Goal: Task Accomplishment & Management: Check status

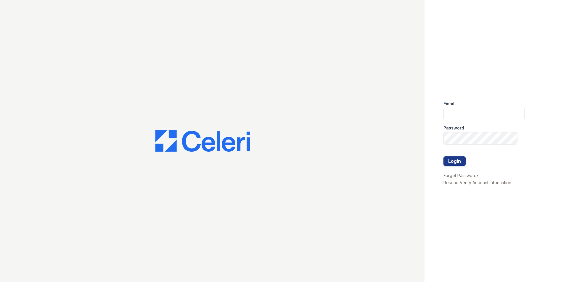
click at [494, 122] on div "Password" at bounding box center [483, 126] width 81 height 12
click at [488, 113] on input "email" at bounding box center [483, 114] width 81 height 12
type input "mimi@jaygroupny.com"
click at [443, 157] on button "Login" at bounding box center [454, 161] width 22 height 9
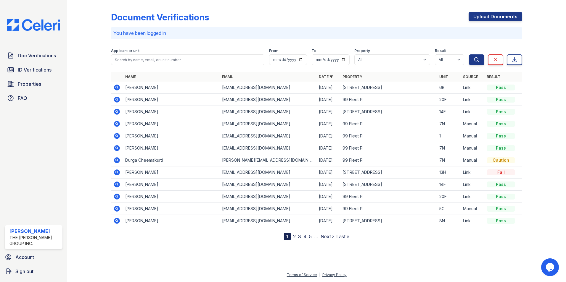
click at [117, 125] on icon at bounding box center [116, 123] width 7 height 7
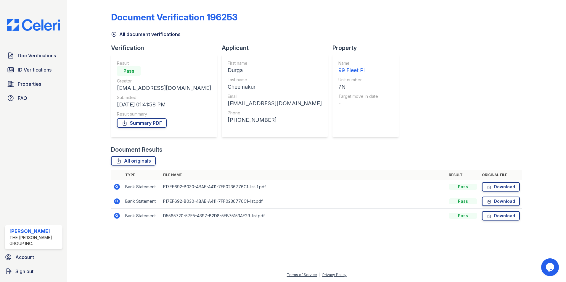
click at [116, 217] on icon at bounding box center [117, 216] width 6 height 6
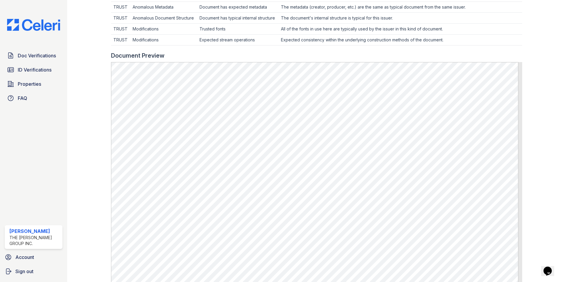
scroll to position [296, 0]
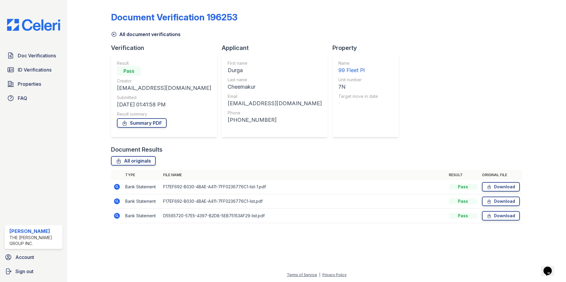
click at [116, 203] on icon at bounding box center [117, 202] width 6 height 6
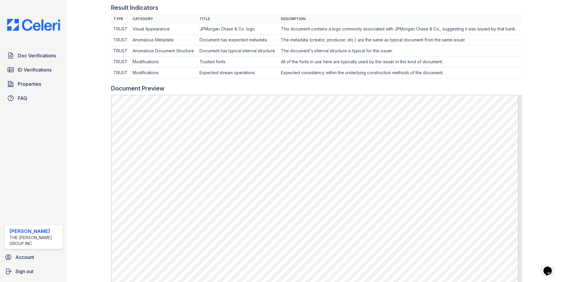
scroll to position [207, 0]
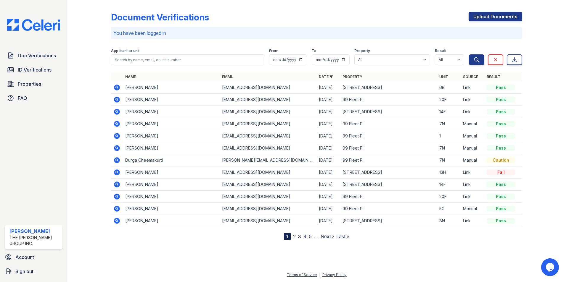
click at [119, 135] on icon at bounding box center [117, 136] width 6 height 6
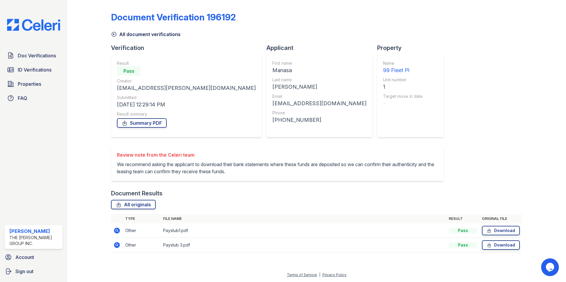
scroll to position [4, 0]
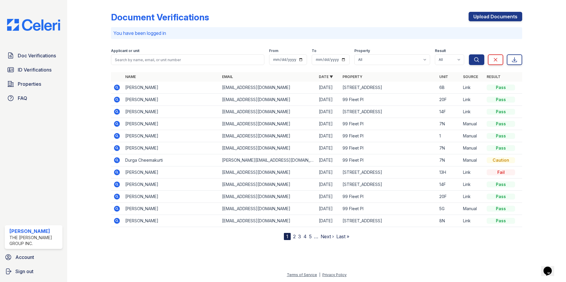
click at [119, 148] on icon at bounding box center [117, 148] width 6 height 6
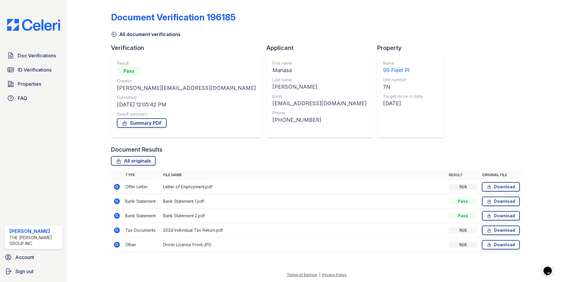
click at [118, 187] on icon at bounding box center [117, 187] width 6 height 6
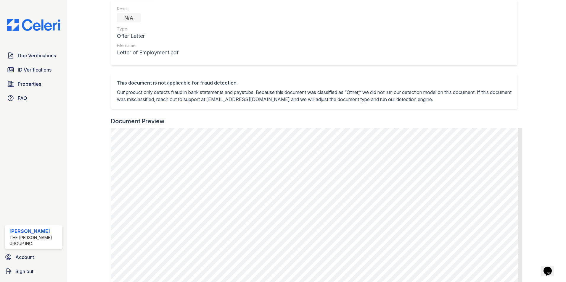
scroll to position [214, 0]
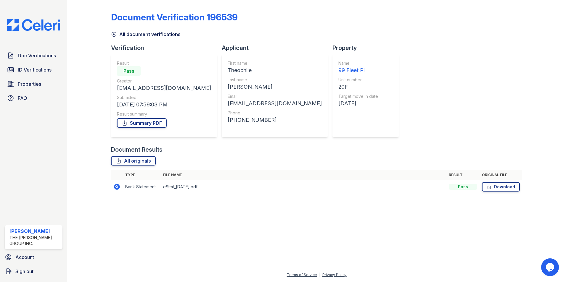
click at [117, 188] on icon at bounding box center [116, 186] width 7 height 7
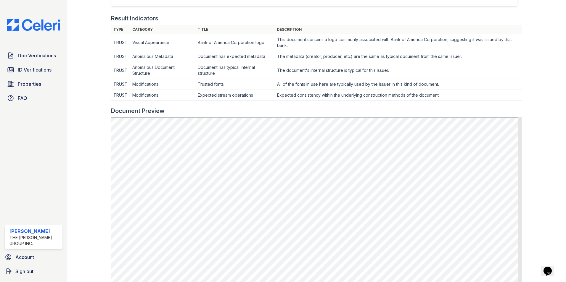
scroll to position [237, 0]
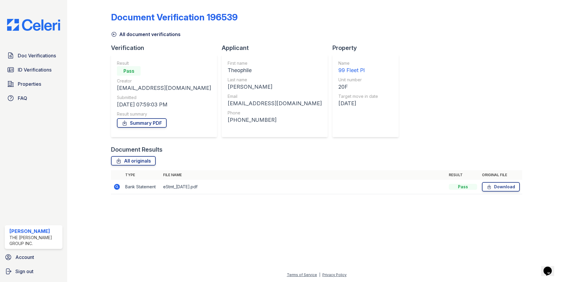
click at [27, 49] on div "Doc Verifications ID Verifications Properties FAQ [PERSON_NAME] The [PERSON_NAM…" at bounding box center [33, 141] width 67 height 282
click at [24, 57] on span "Doc Verifications" at bounding box center [37, 55] width 38 height 7
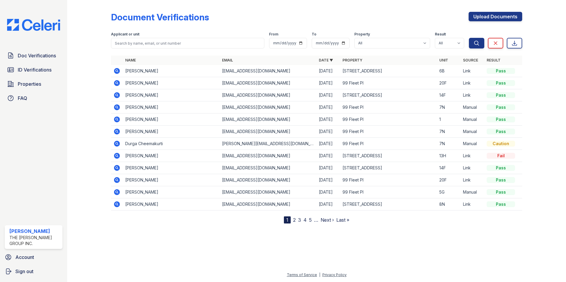
click at [119, 180] on icon at bounding box center [117, 180] width 6 height 6
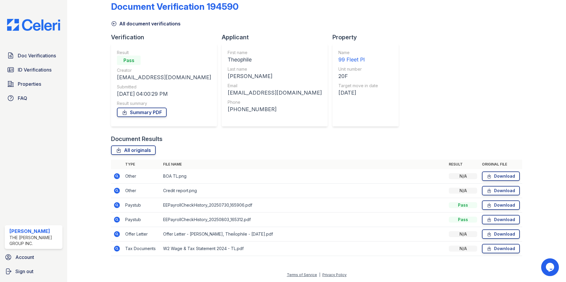
click at [116, 220] on icon at bounding box center [116, 219] width 1 height 1
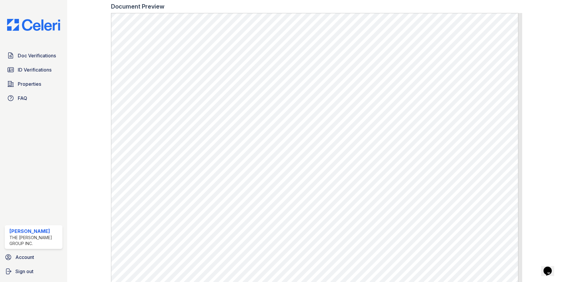
scroll to position [295, 0]
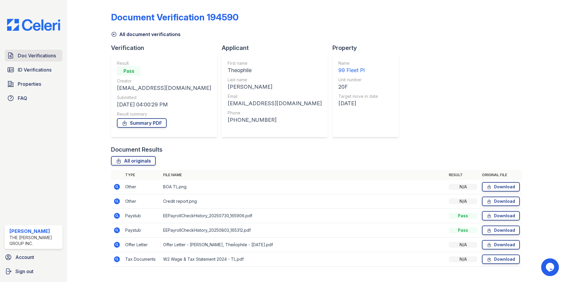
drag, startPoint x: 31, startPoint y: 50, endPoint x: 34, endPoint y: 52, distance: 3.5
click at [31, 50] on link "Doc Verifications" at bounding box center [34, 56] width 58 height 12
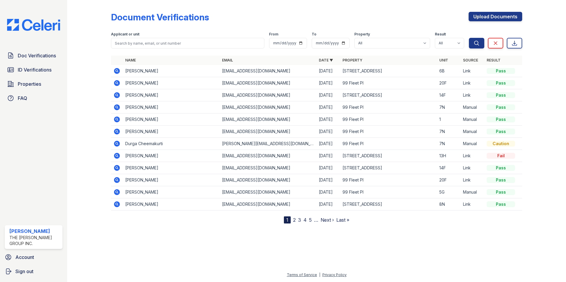
click at [117, 71] on icon at bounding box center [116, 70] width 1 height 1
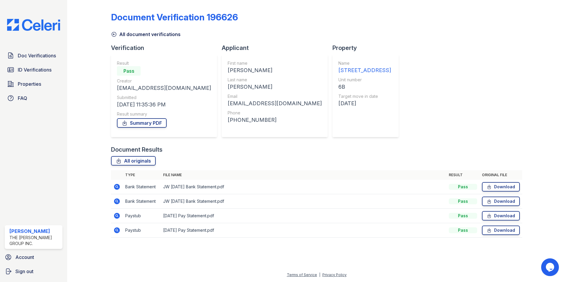
click at [117, 231] on icon at bounding box center [116, 230] width 7 height 7
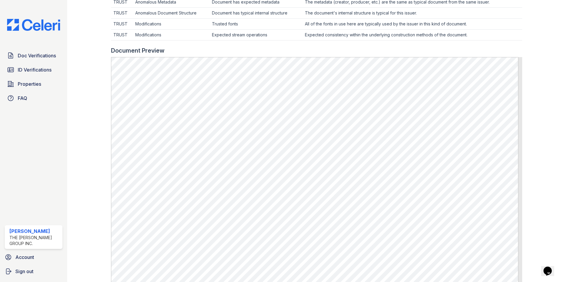
scroll to position [266, 0]
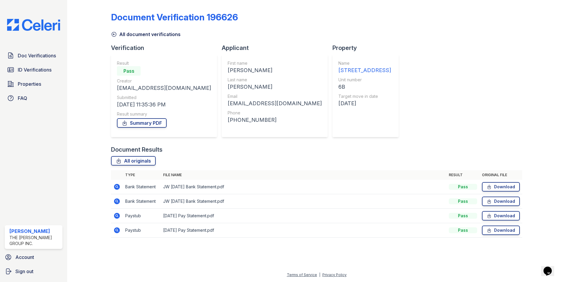
click at [119, 217] on icon at bounding box center [117, 216] width 6 height 6
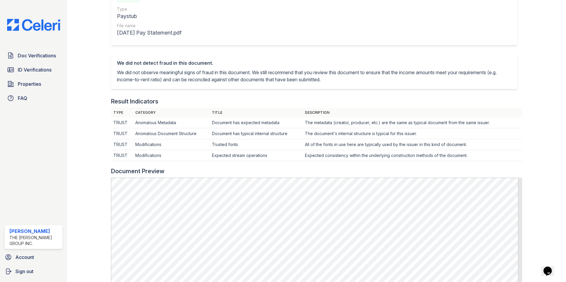
scroll to position [148, 0]
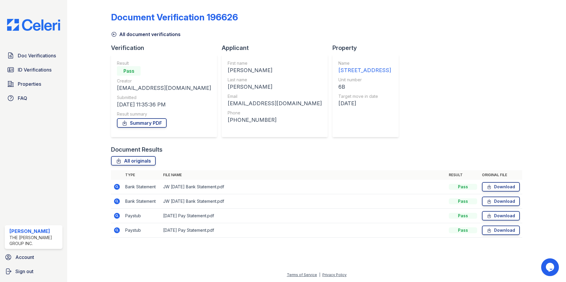
click at [119, 203] on icon at bounding box center [117, 202] width 6 height 6
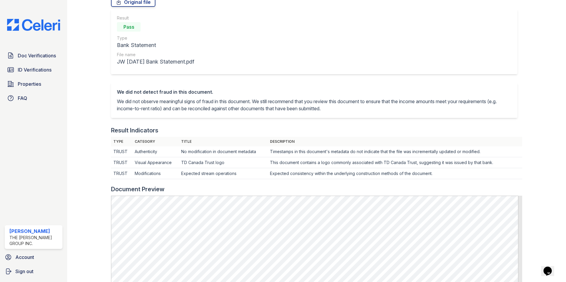
scroll to position [118, 0]
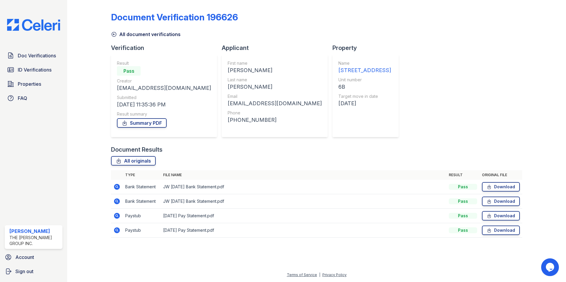
click at [115, 187] on icon at bounding box center [117, 187] width 6 height 6
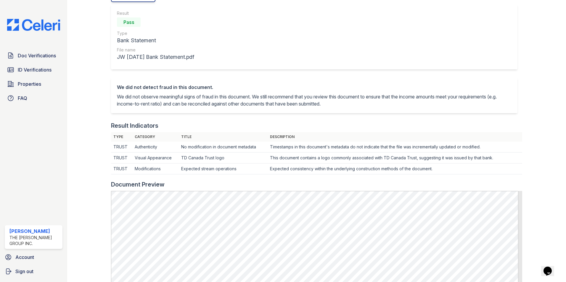
scroll to position [148, 0]
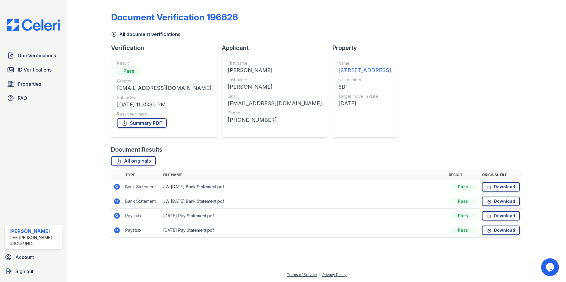
click at [119, 186] on icon at bounding box center [117, 187] width 6 height 6
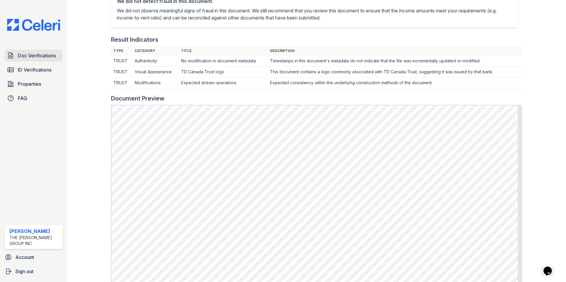
click at [44, 54] on span "Doc Verifications" at bounding box center [37, 55] width 38 height 7
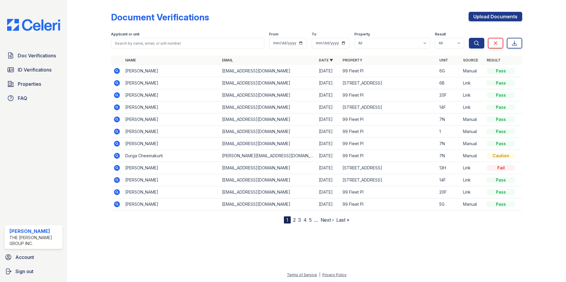
click at [117, 69] on icon at bounding box center [117, 71] width 6 height 6
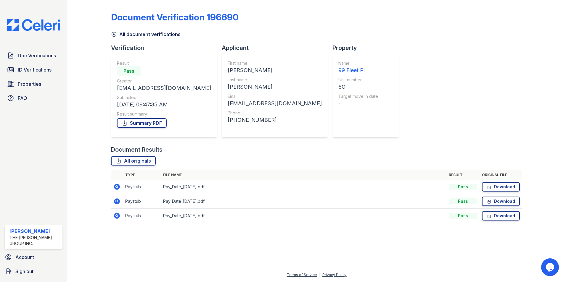
click at [120, 214] on icon at bounding box center [116, 215] width 7 height 7
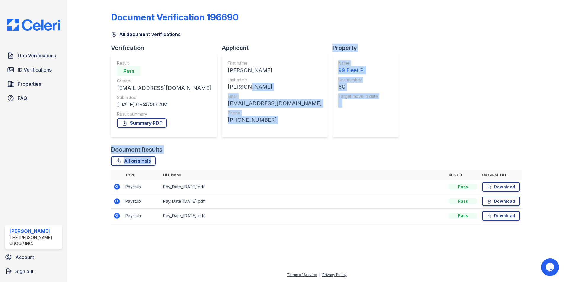
drag, startPoint x: 242, startPoint y: 90, endPoint x: 240, endPoint y: 169, distance: 78.4
click at [240, 169] on div "Document Verification 196690 All document verifications Verification Result Pas…" at bounding box center [316, 115] width 411 height 227
click at [239, 169] on div "All originals Type File name Result Original file Paystub Pay_Date_[DATE].pdf P…" at bounding box center [316, 192] width 411 height 73
